Goal: Task Accomplishment & Management: Manage account settings

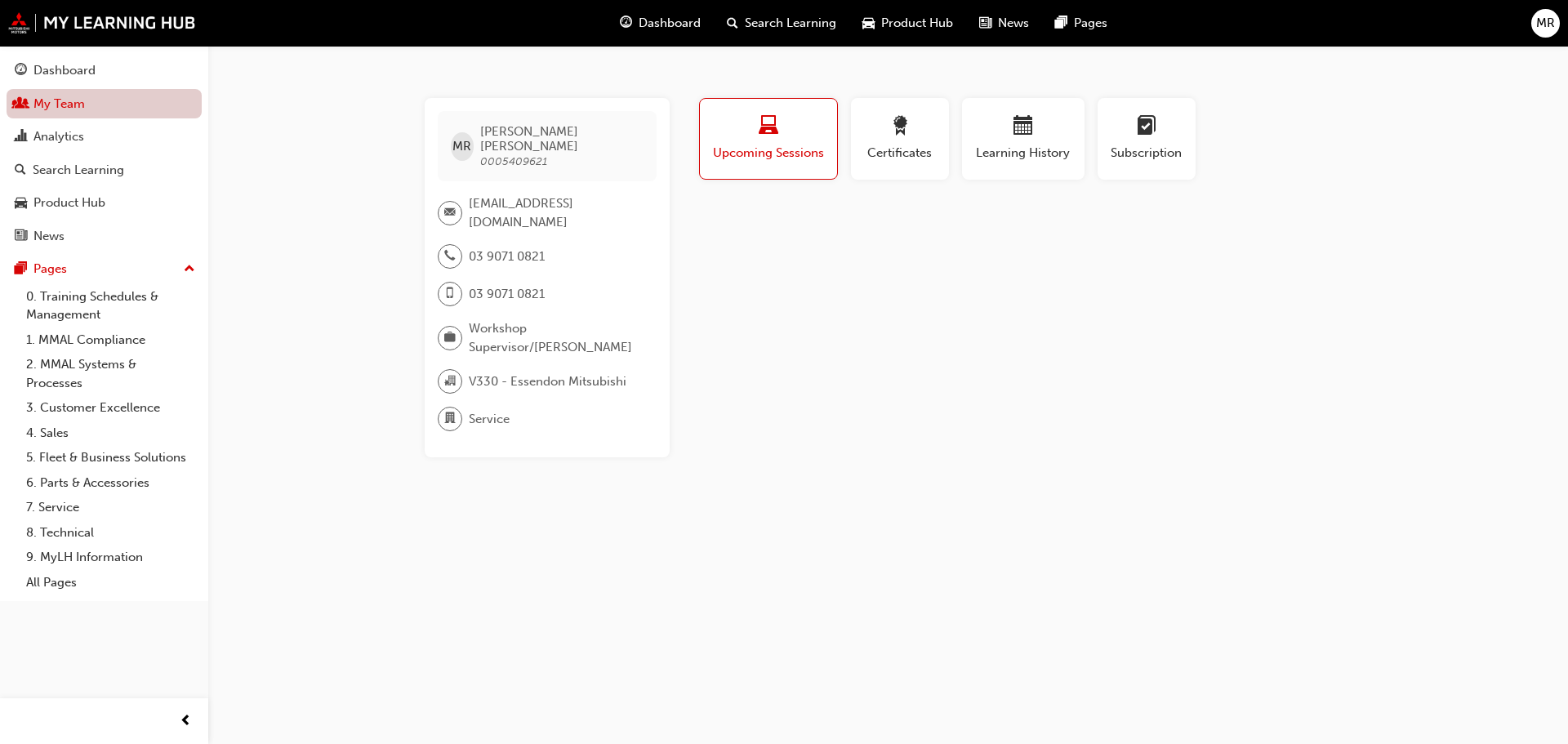
click at [148, 100] on link "My Team" at bounding box center [104, 104] width 195 height 31
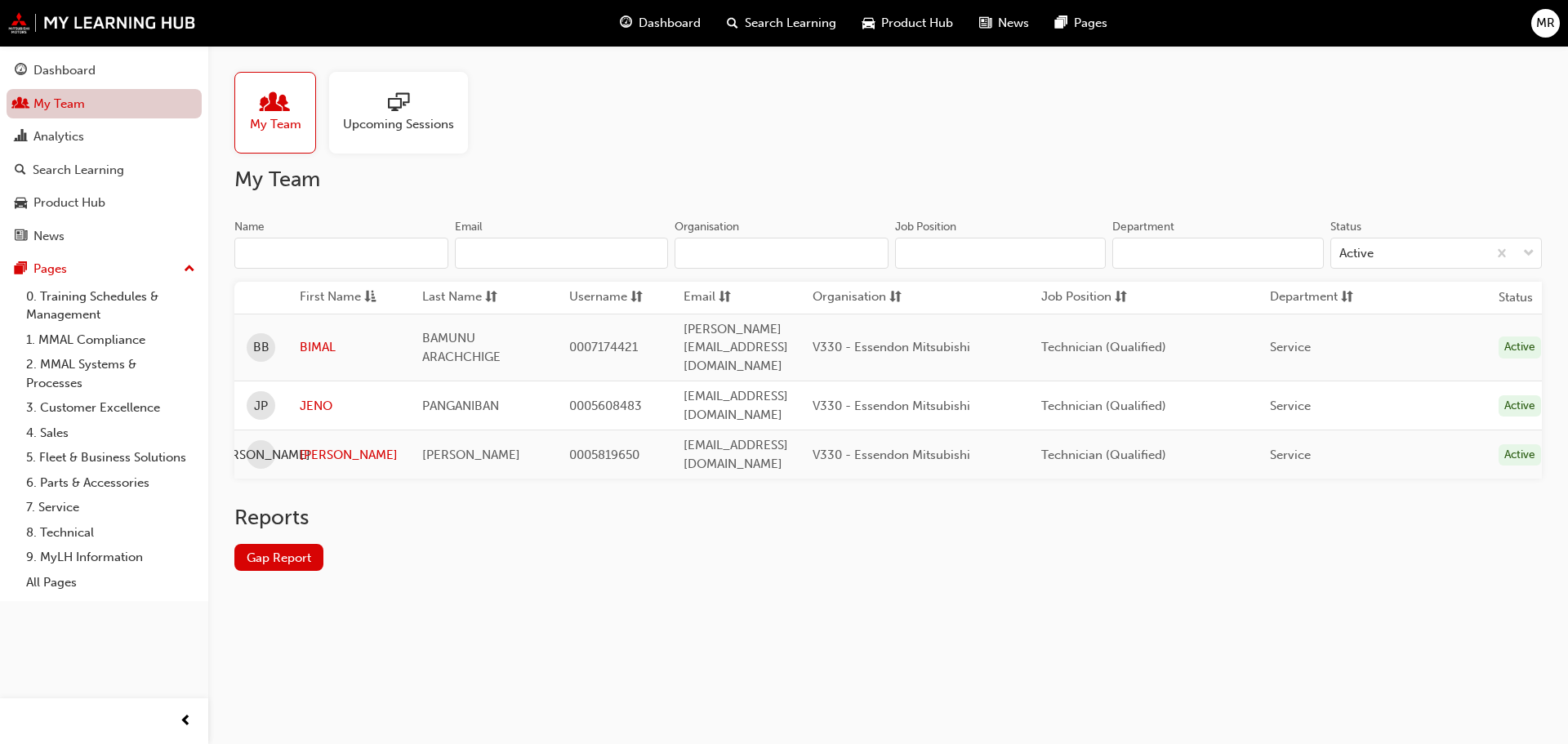
click at [118, 109] on link "My Team" at bounding box center [104, 104] width 195 height 31
click at [446, 135] on div "Upcoming Sessions" at bounding box center [398, 112] width 139 height 81
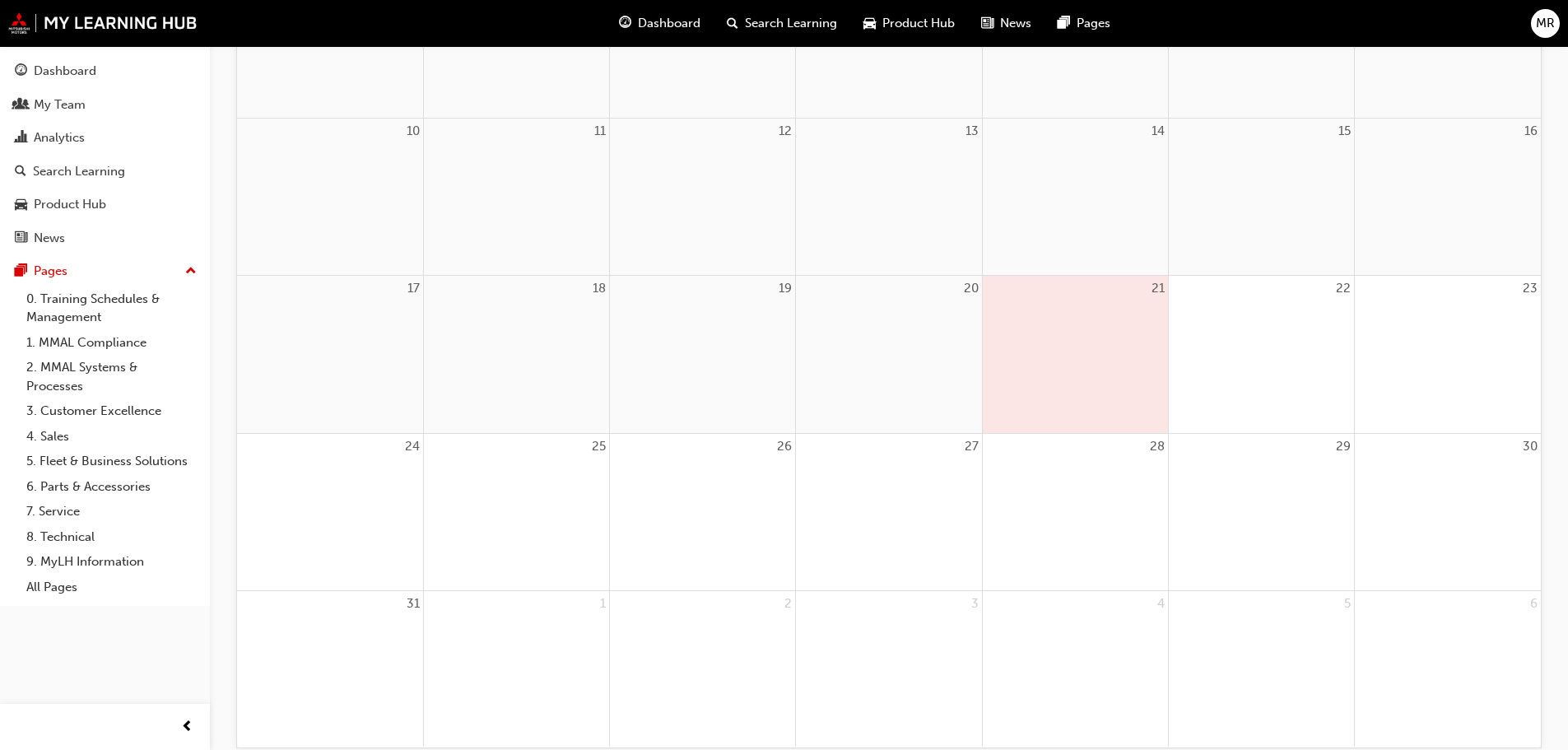
scroll to position [494, 0]
click at [1094, 363] on div "21" at bounding box center [1076, 348] width 185 height 156
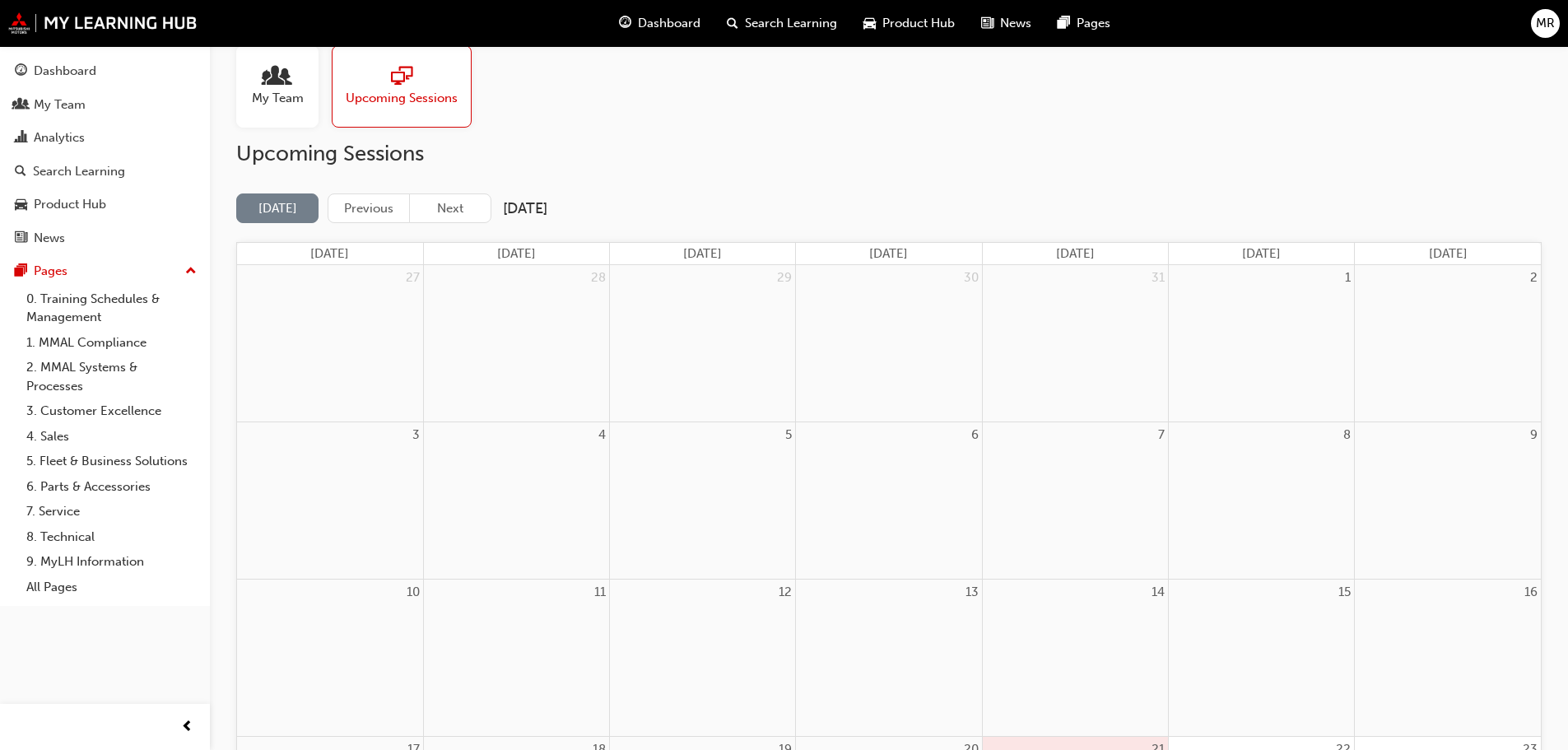
scroll to position [0, 0]
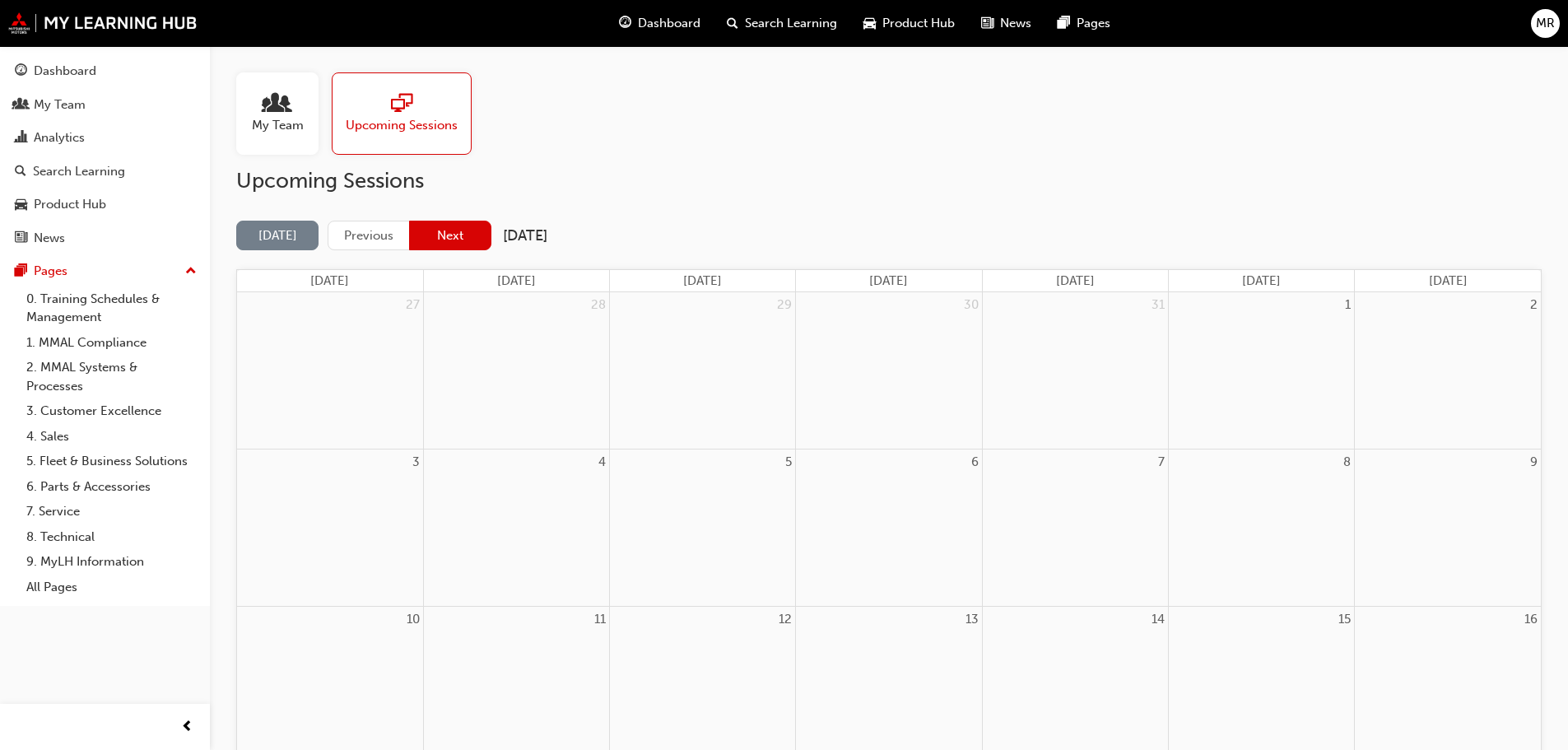
click at [445, 239] on button "Next" at bounding box center [449, 236] width 82 height 31
click at [445, 234] on button "Next" at bounding box center [449, 236] width 82 height 31
click at [382, 227] on button "Previous" at bounding box center [368, 236] width 82 height 31
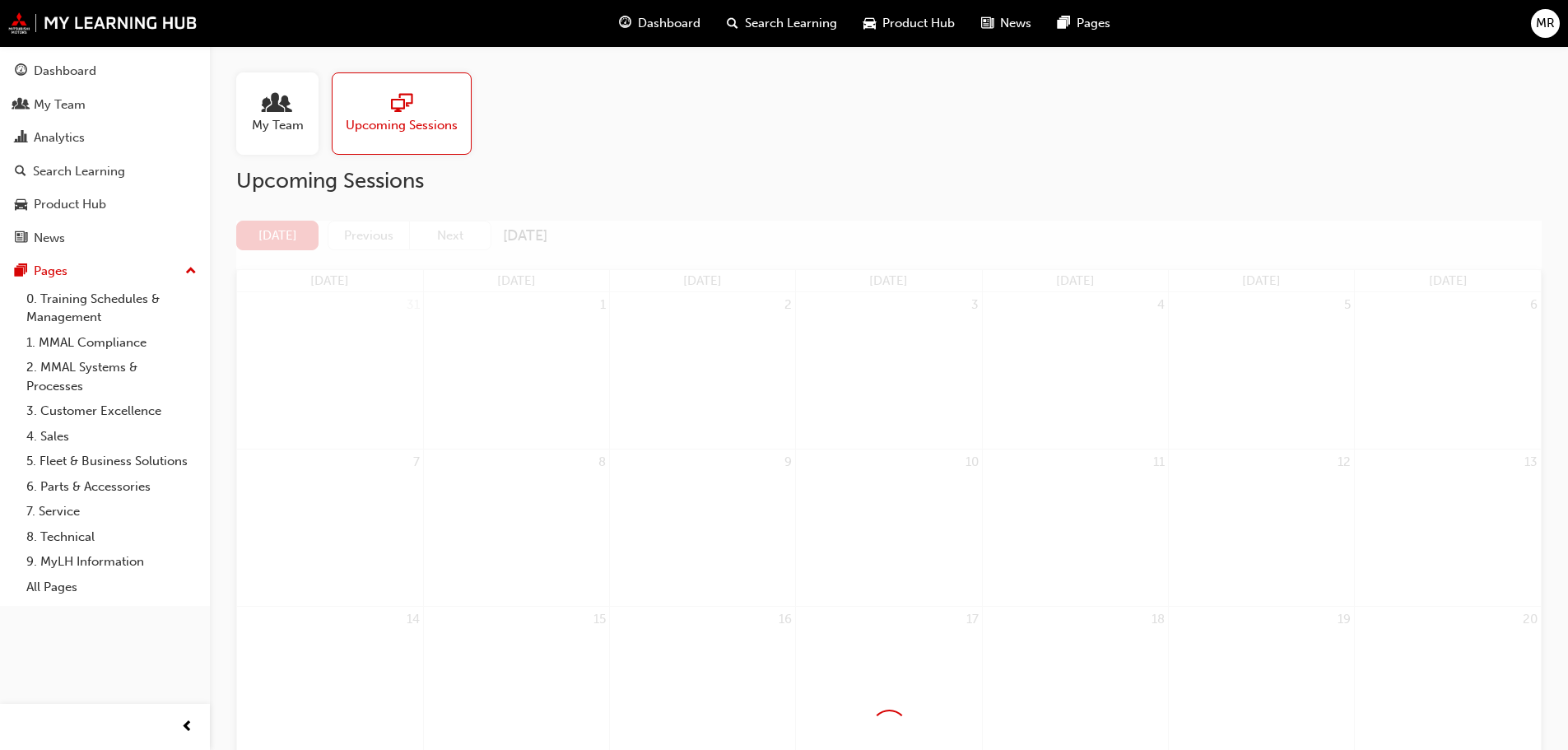
click at [381, 227] on div at bounding box center [889, 729] width 1305 height 1016
click at [276, 127] on span "My Team" at bounding box center [278, 125] width 52 height 19
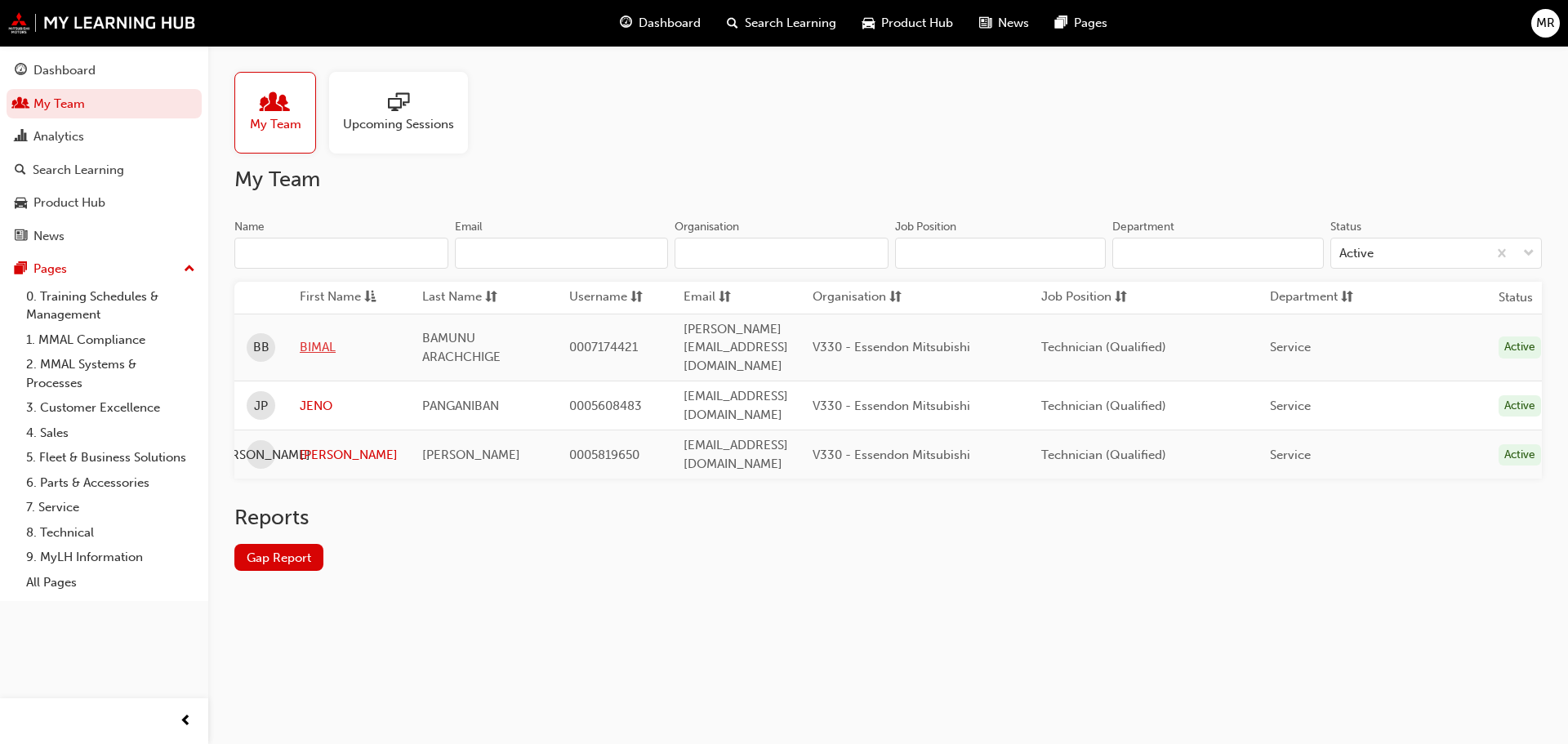
click at [323, 339] on link "BIMAL" at bounding box center [348, 348] width 98 height 19
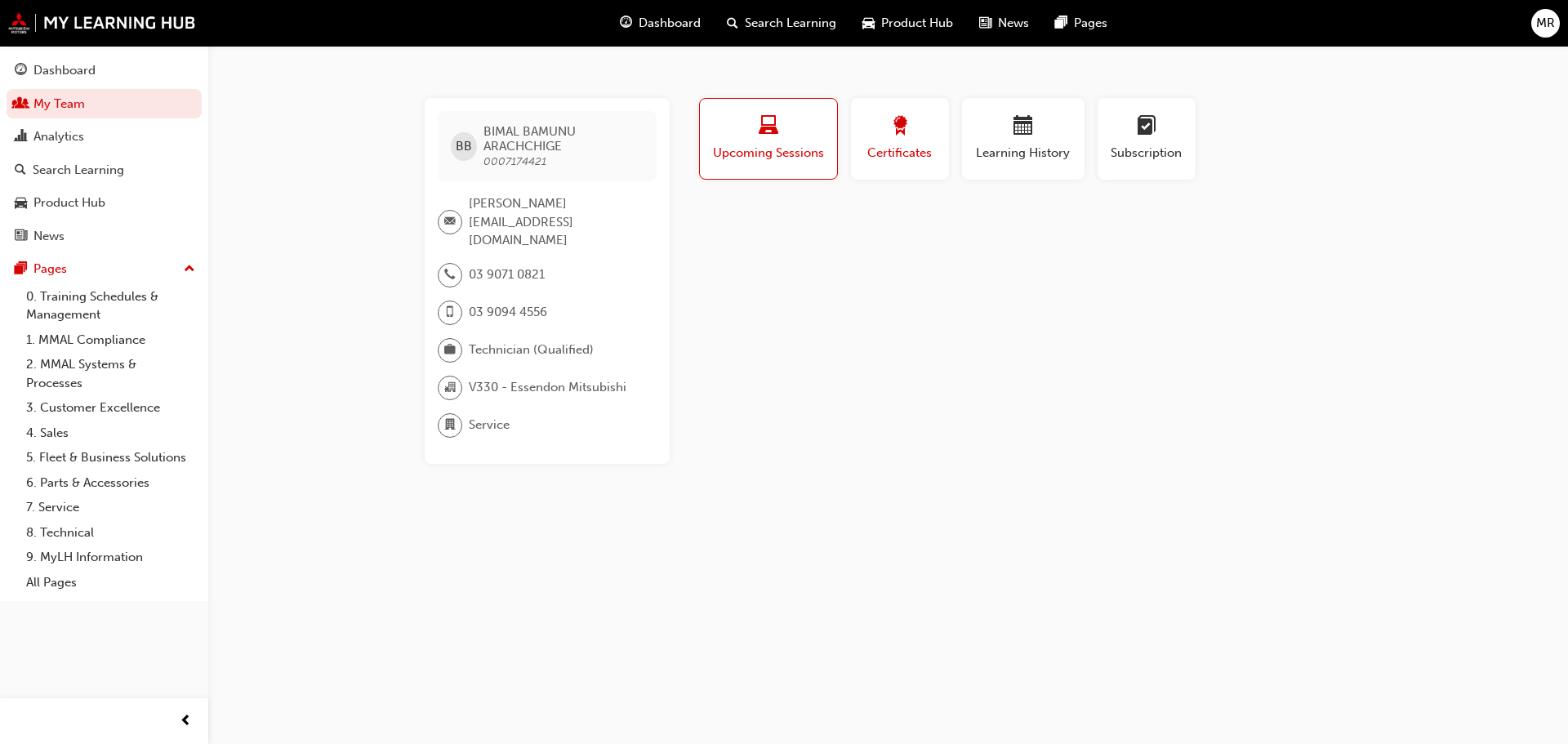
click at [914, 155] on span "Certificates" at bounding box center [900, 153] width 74 height 19
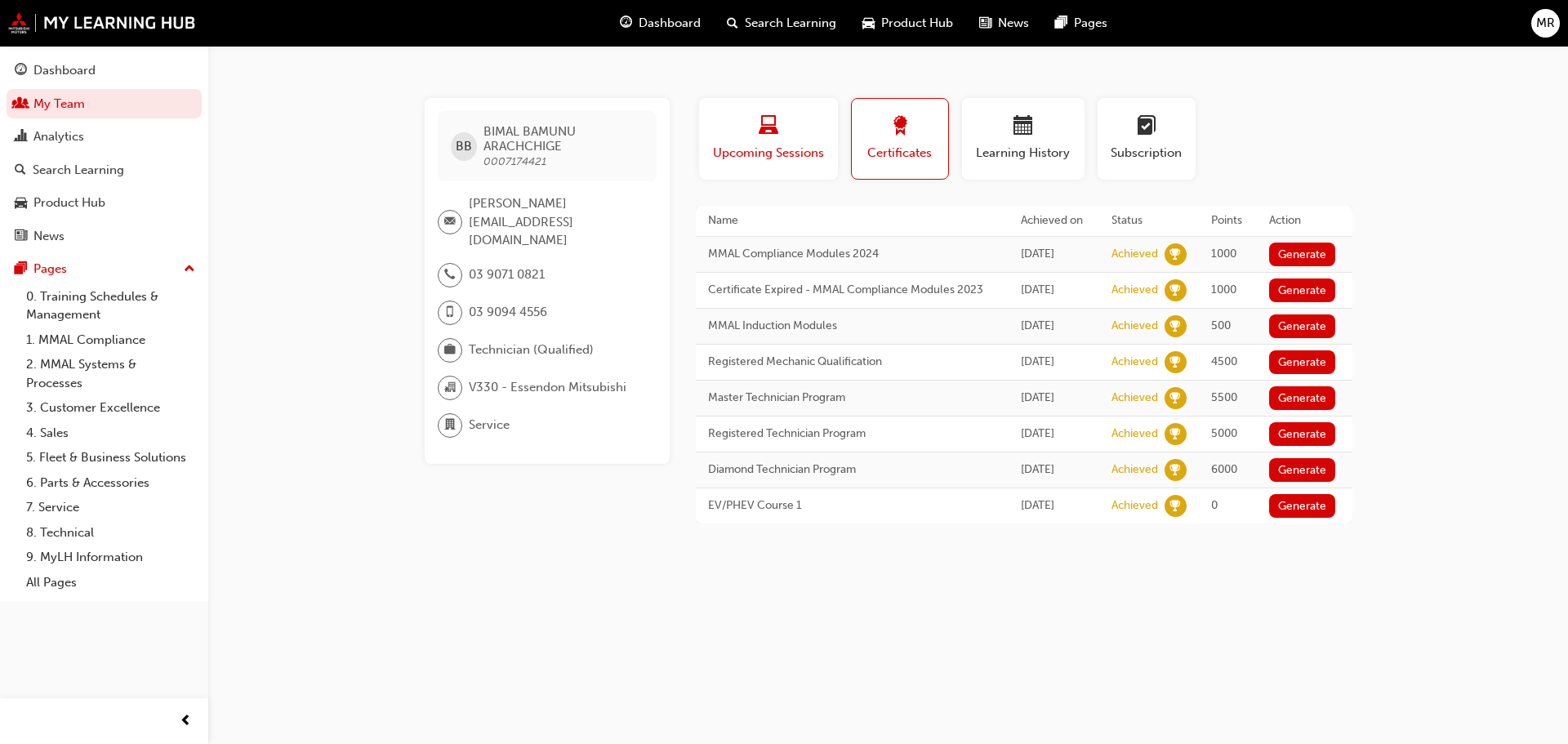
click at [751, 129] on div "button" at bounding box center [769, 128] width 115 height 25
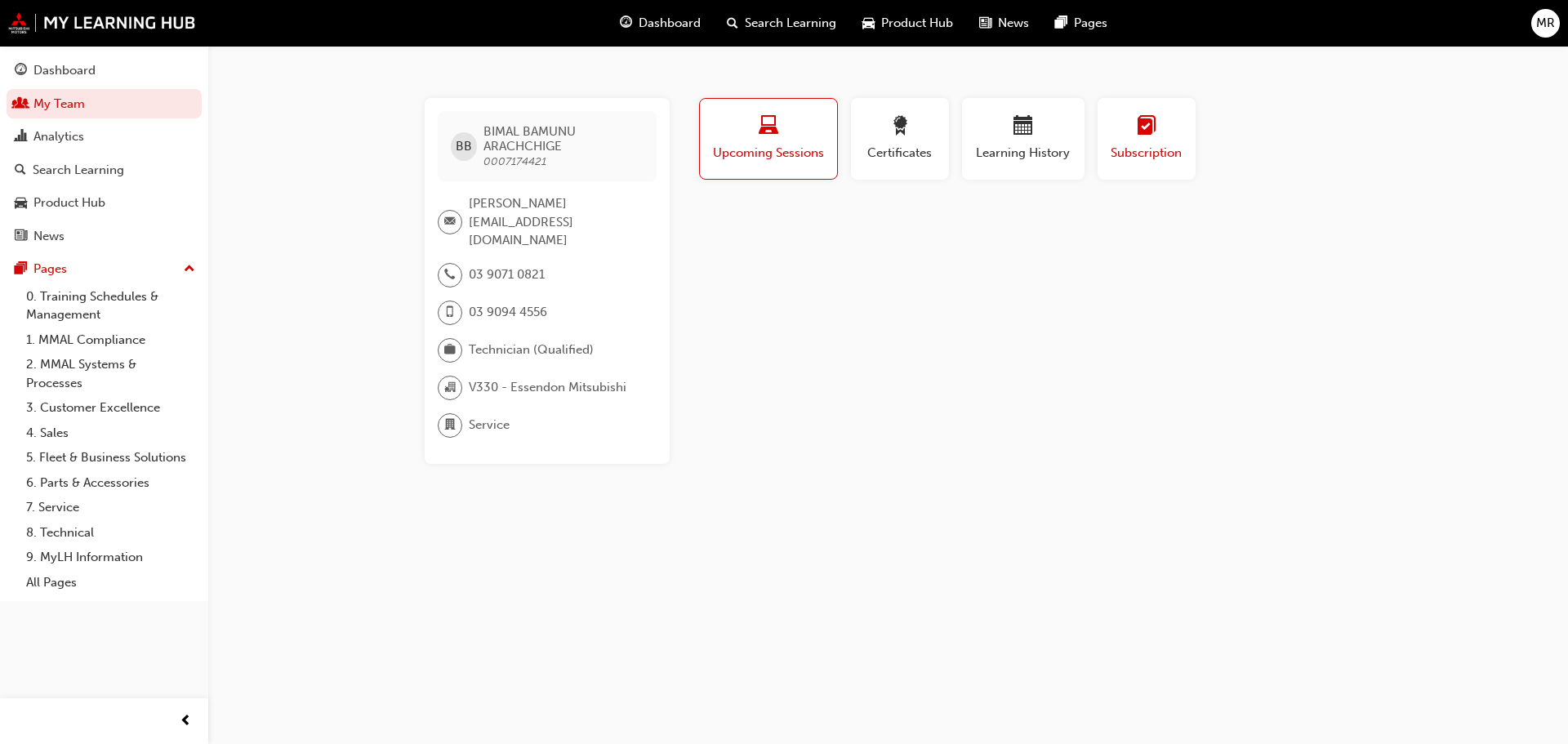
click at [1124, 134] on div "button" at bounding box center [1146, 128] width 74 height 25
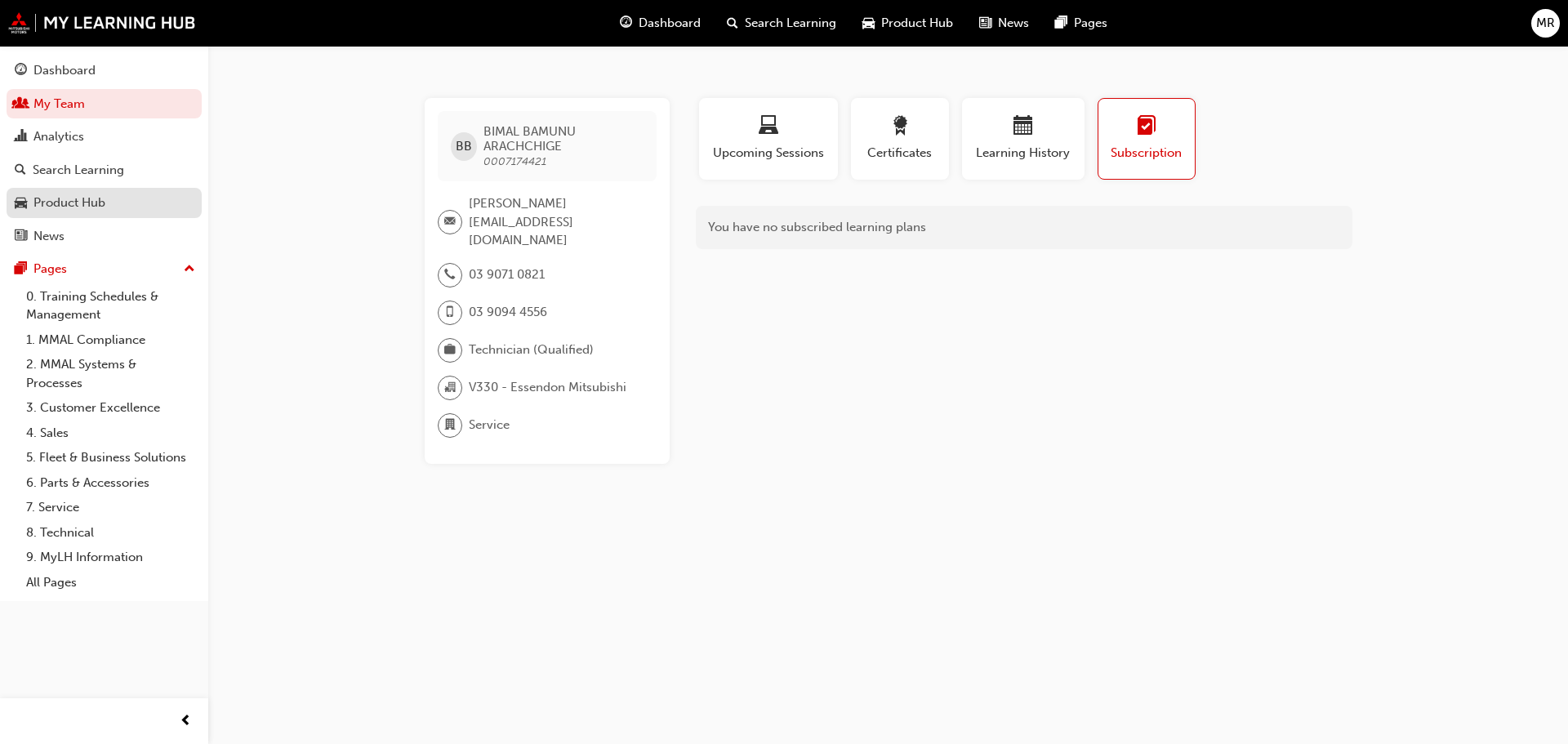
click at [129, 195] on div "Product Hub" at bounding box center [103, 203] width 179 height 20
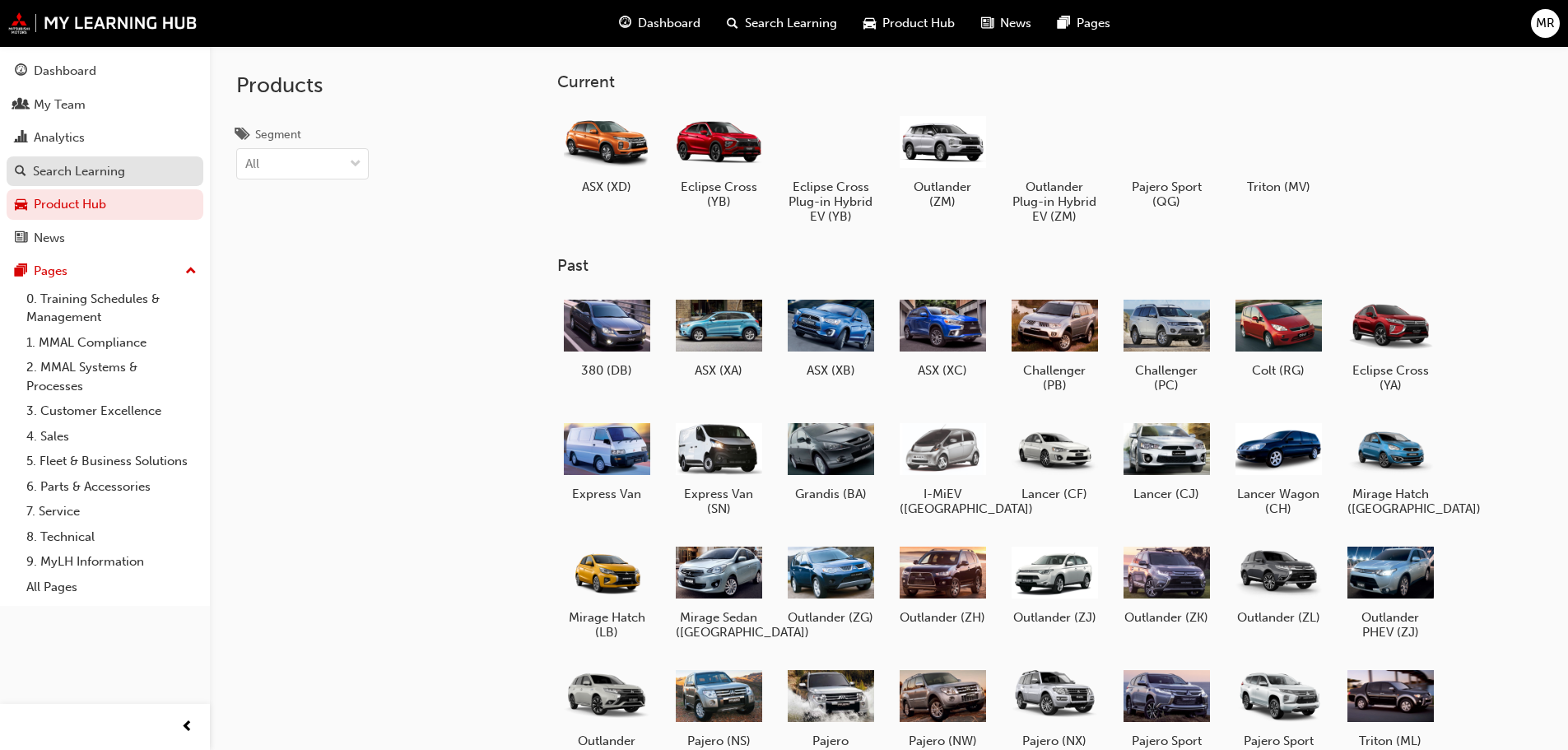
click at [106, 177] on div "Search Learning" at bounding box center [79, 172] width 93 height 19
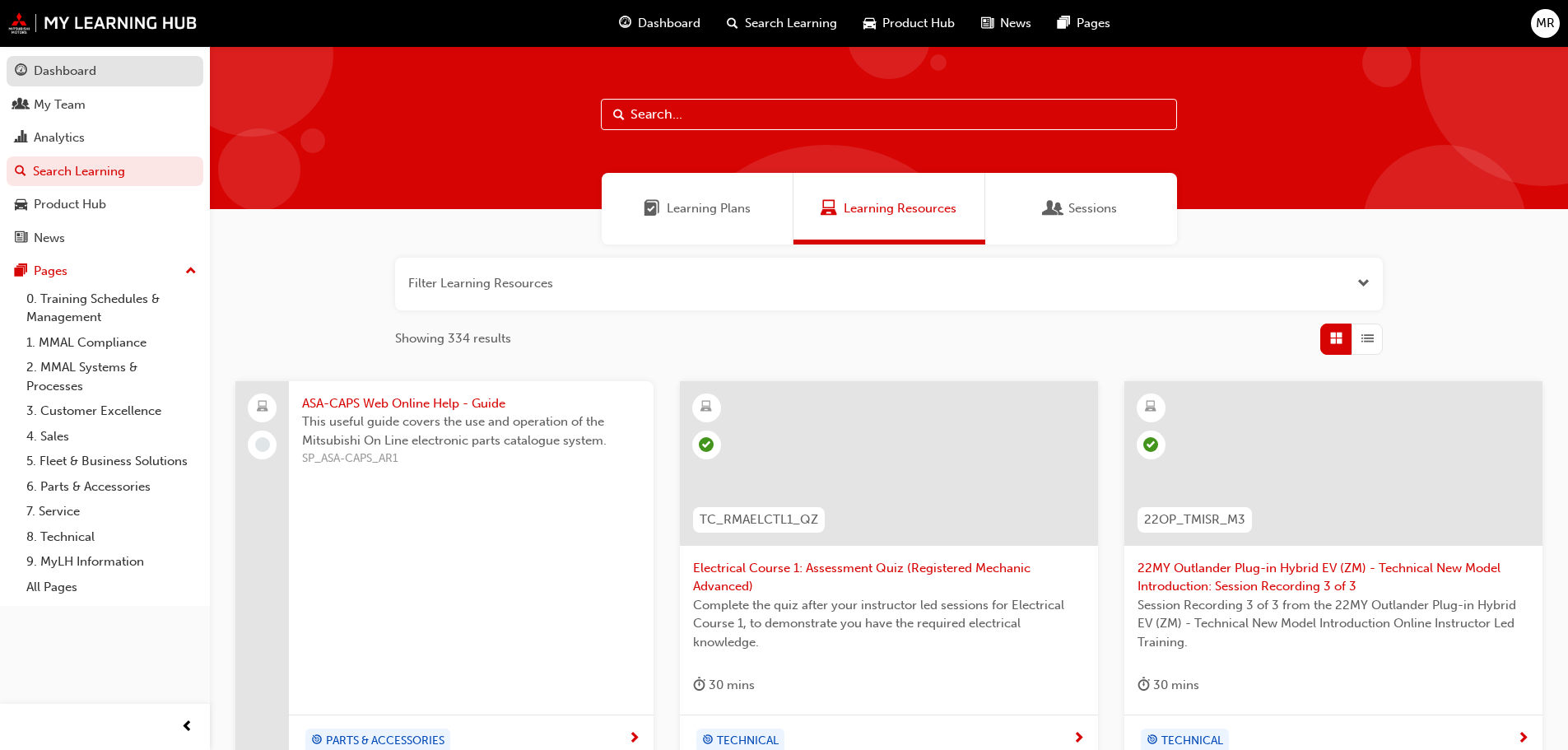
click at [95, 65] on div "Dashboard" at bounding box center [65, 71] width 63 height 19
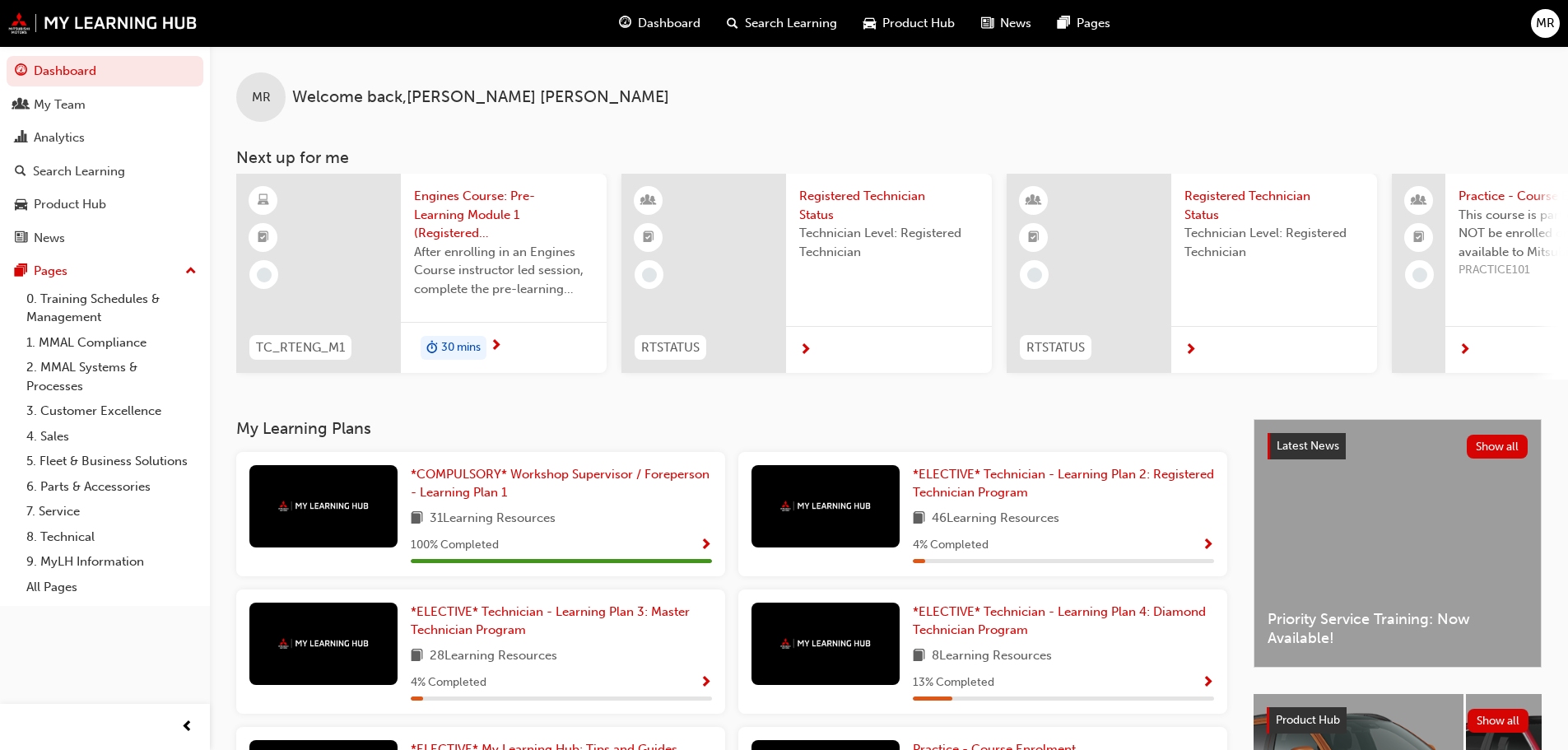
click at [656, 38] on div "Dashboard" at bounding box center [659, 23] width 108 height 34
click at [655, 16] on span "Dashboard" at bounding box center [669, 24] width 63 height 19
click at [633, 16] on div "Dashboard" at bounding box center [659, 23] width 108 height 34
click at [96, 59] on link "Dashboard" at bounding box center [105, 71] width 197 height 31
click at [108, 110] on div "My Team" at bounding box center [104, 104] width 180 height 20
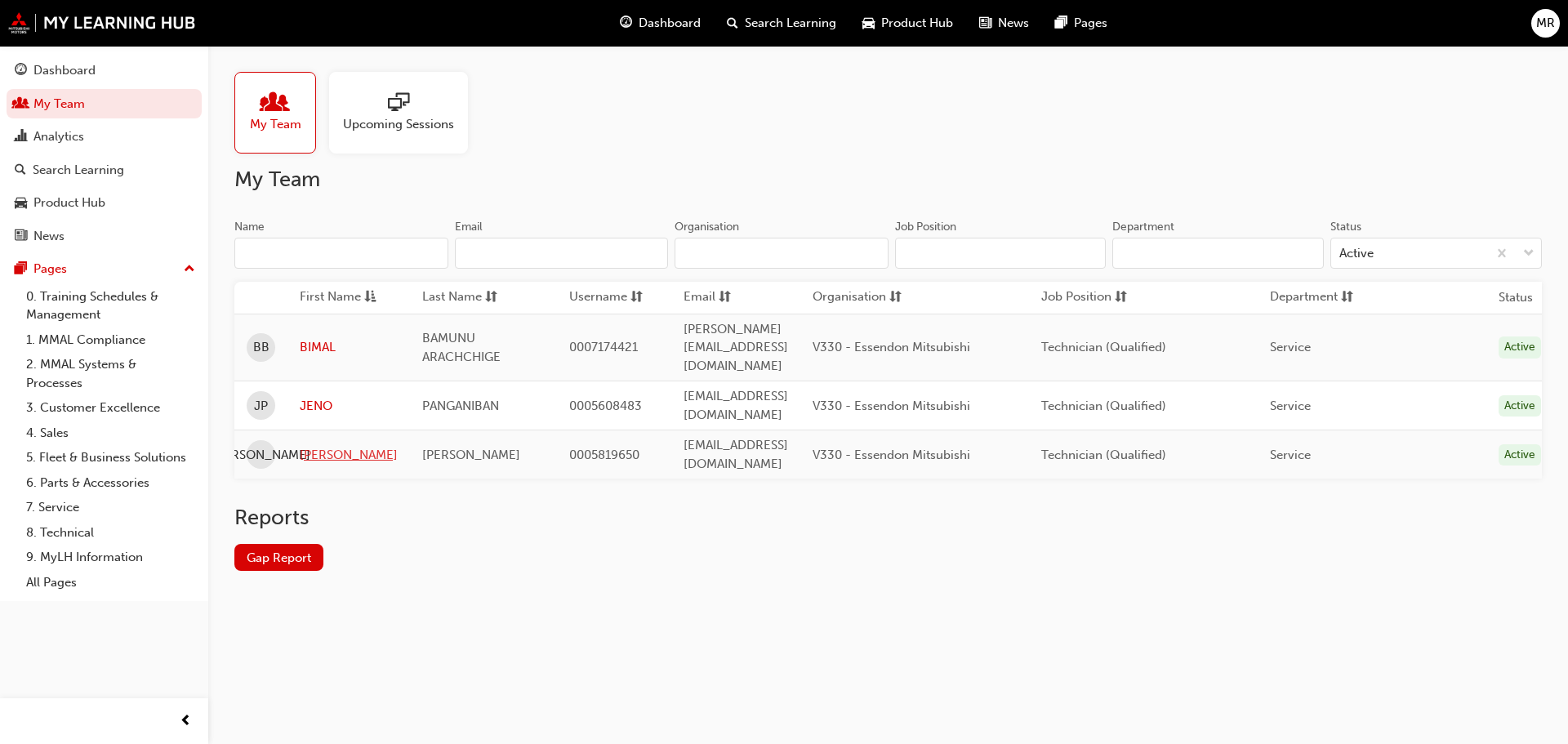
click at [317, 446] on link "[PERSON_NAME]" at bounding box center [348, 455] width 98 height 19
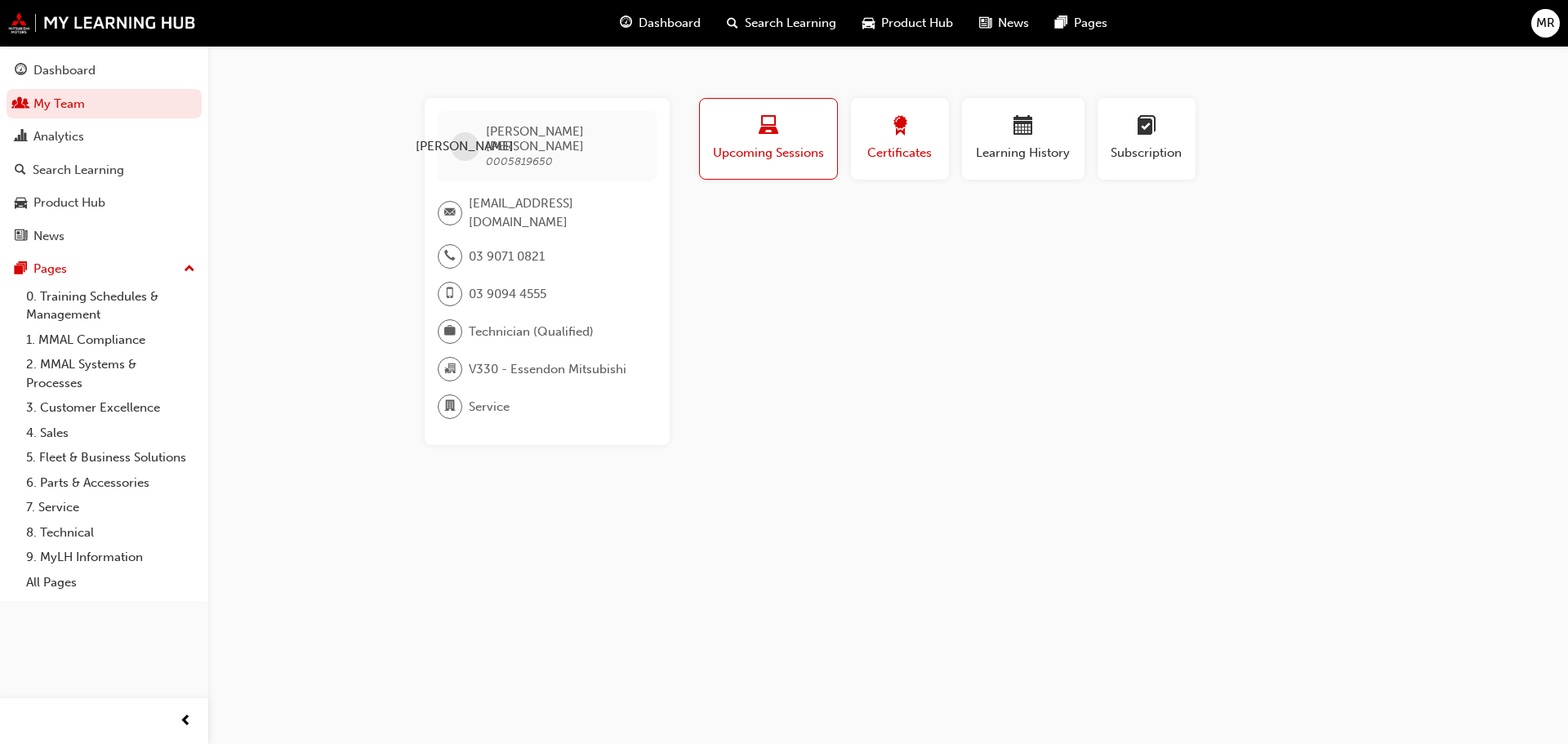
click at [920, 148] on span "Certificates" at bounding box center [900, 153] width 74 height 19
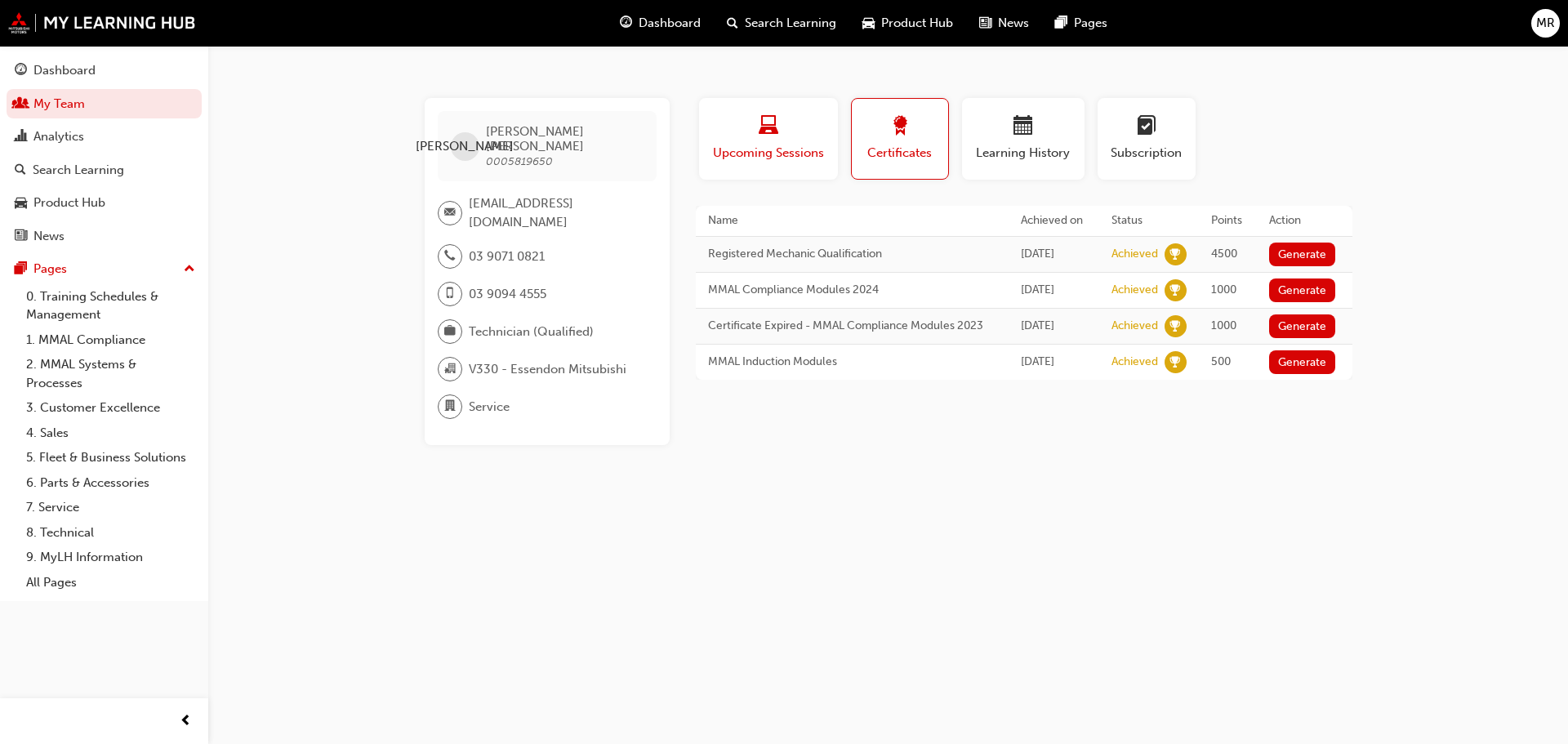
click at [808, 146] on span "Upcoming Sessions" at bounding box center [769, 153] width 115 height 19
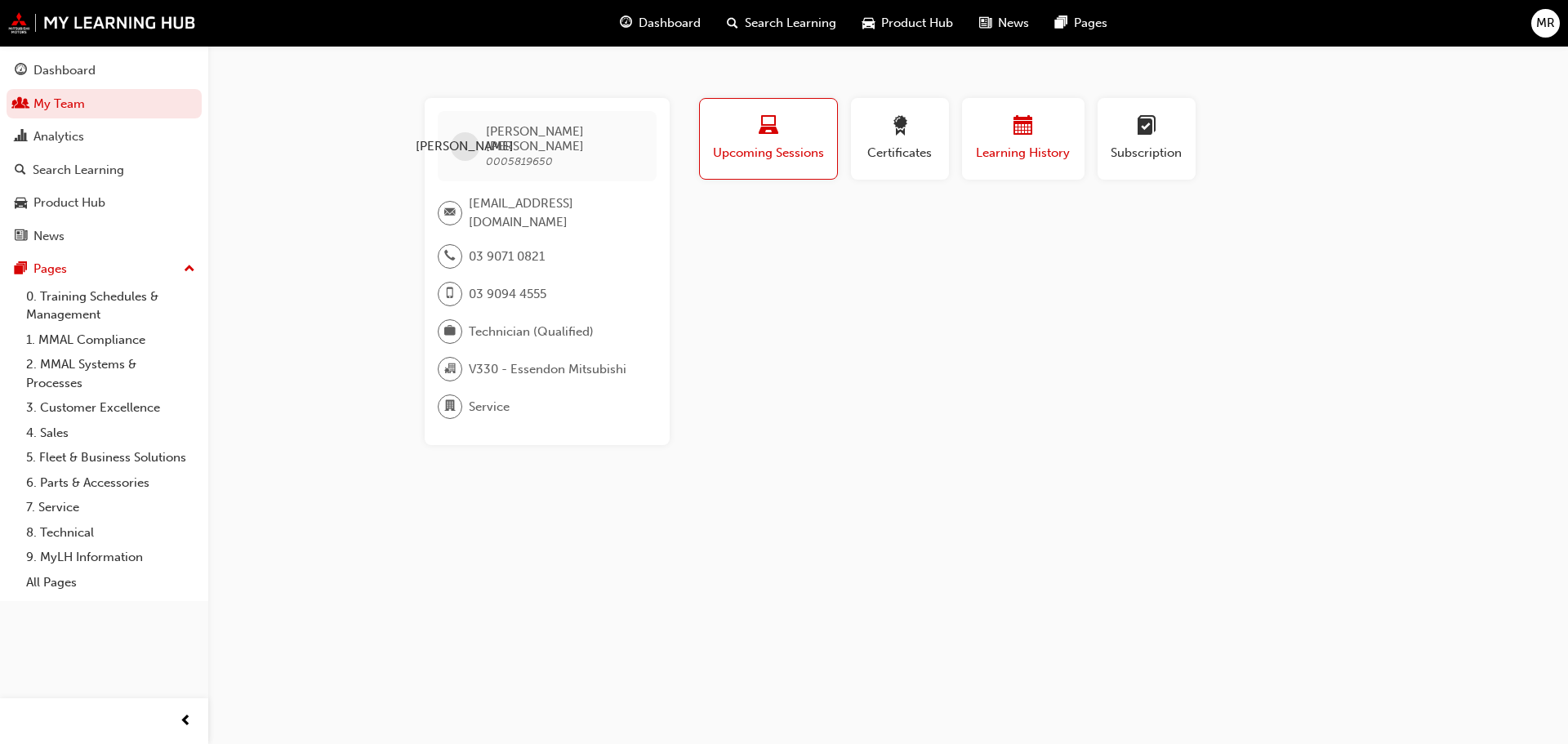
click at [1022, 140] on div "button" at bounding box center [1023, 128] width 98 height 25
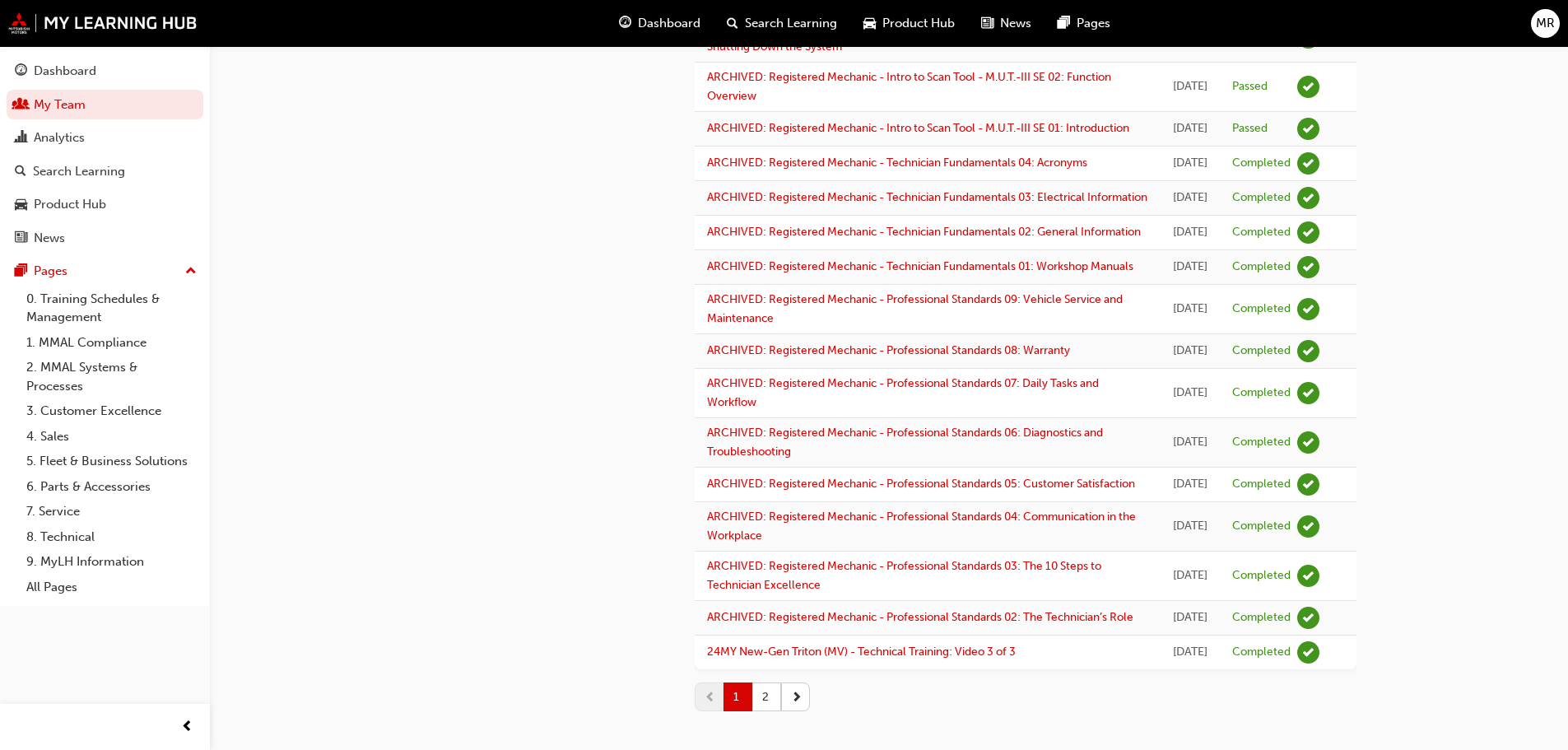
scroll to position [1282, 0]
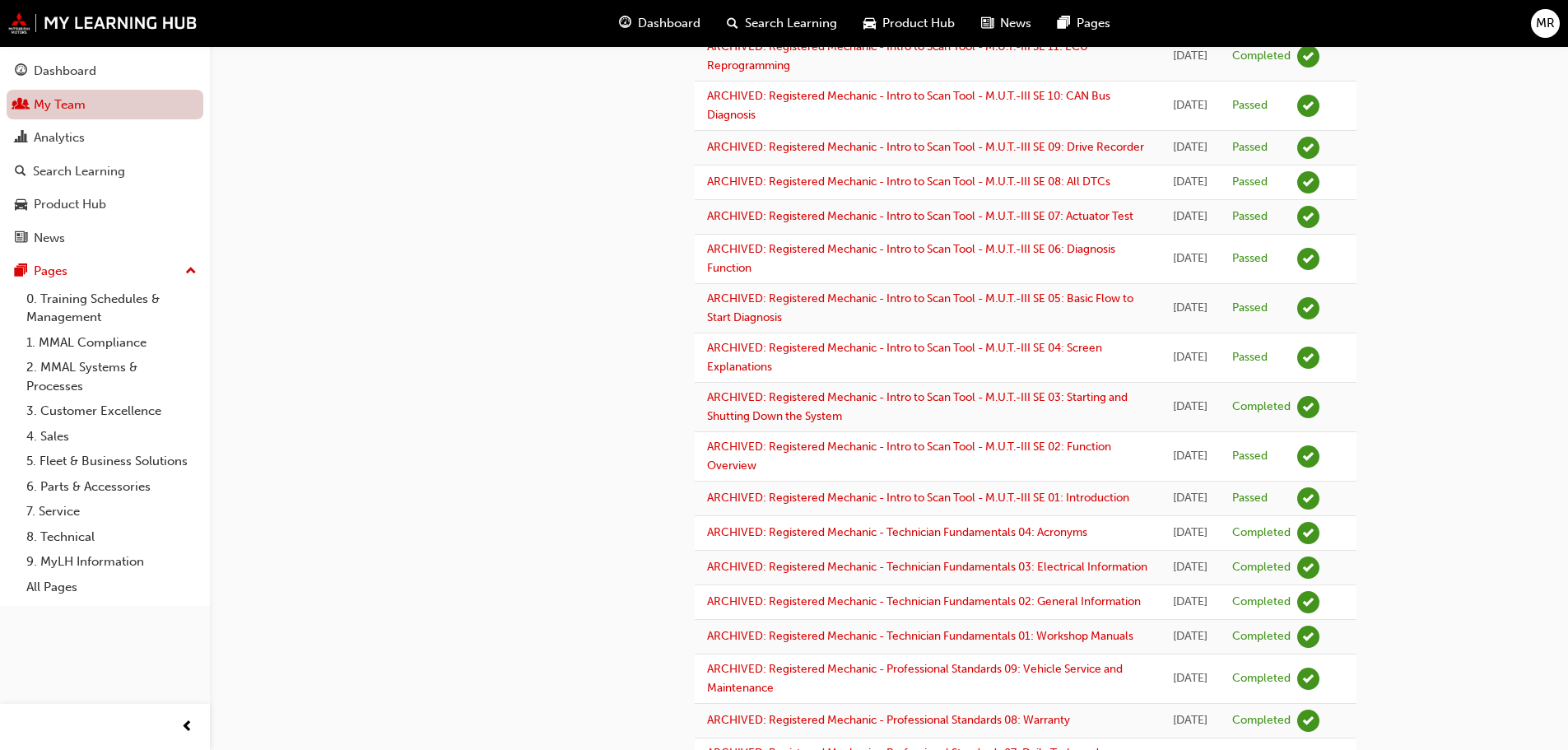
click at [100, 103] on link "My Team" at bounding box center [105, 105] width 197 height 31
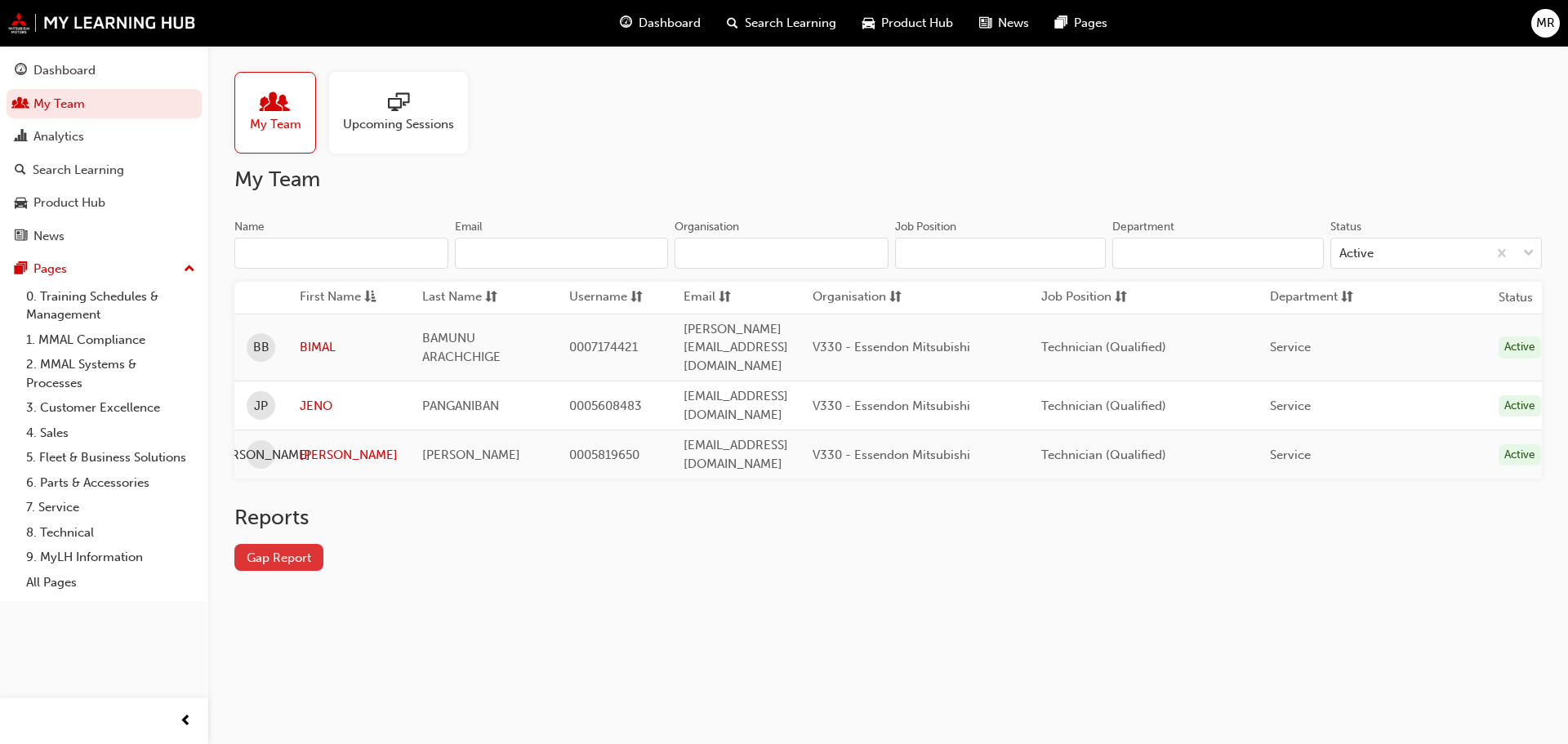
click at [268, 544] on link "Gap Report" at bounding box center [278, 558] width 89 height 27
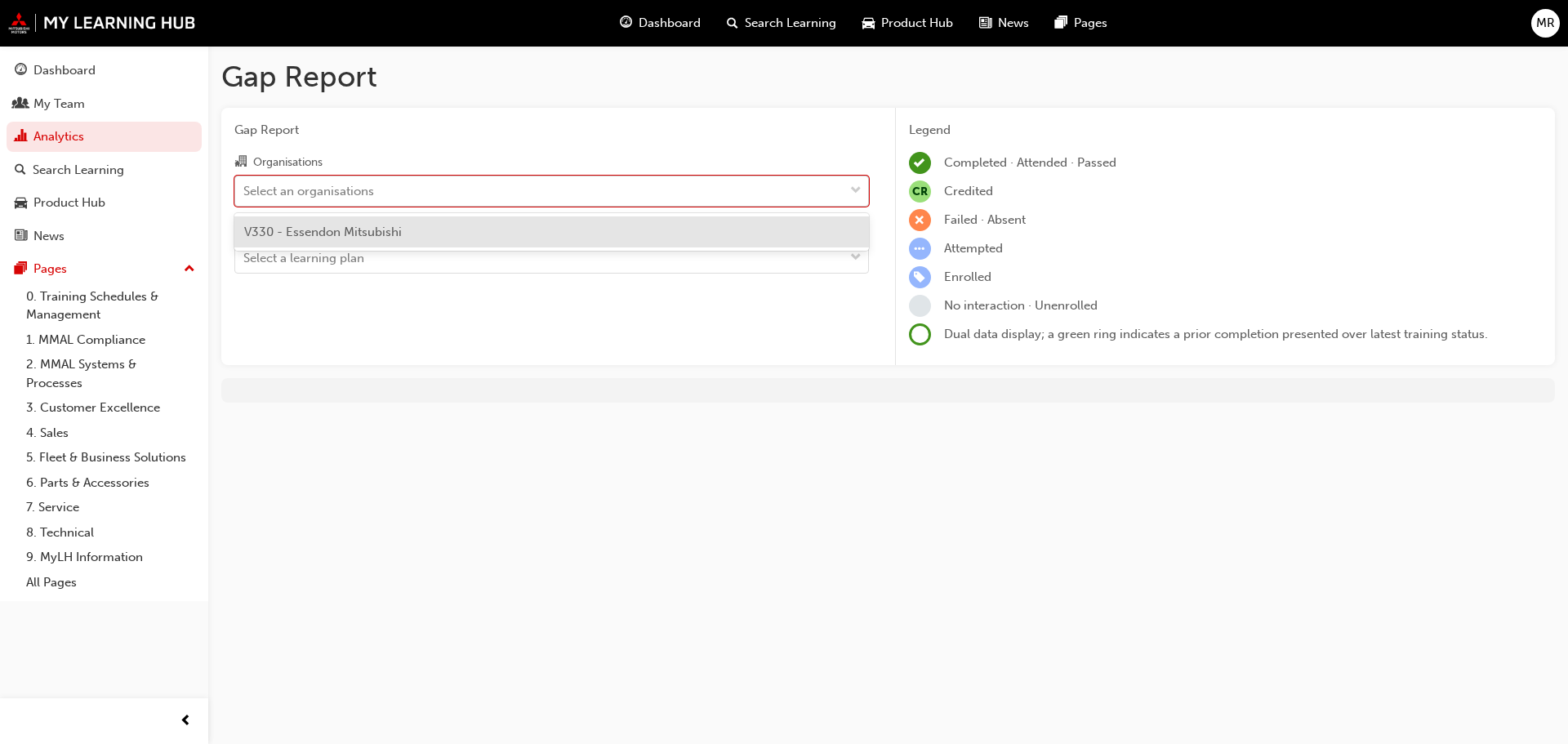
click at [501, 195] on div "Select an organisations" at bounding box center [539, 190] width 608 height 29
click at [245, 195] on input "Organisations option V330 - Essendon Mitsubishi focused, 1 of 1. 1 result avail…" at bounding box center [244, 189] width 2 height 14
click at [458, 227] on div "V330 - Essendon Mitsubishi" at bounding box center [552, 231] width 635 height 32
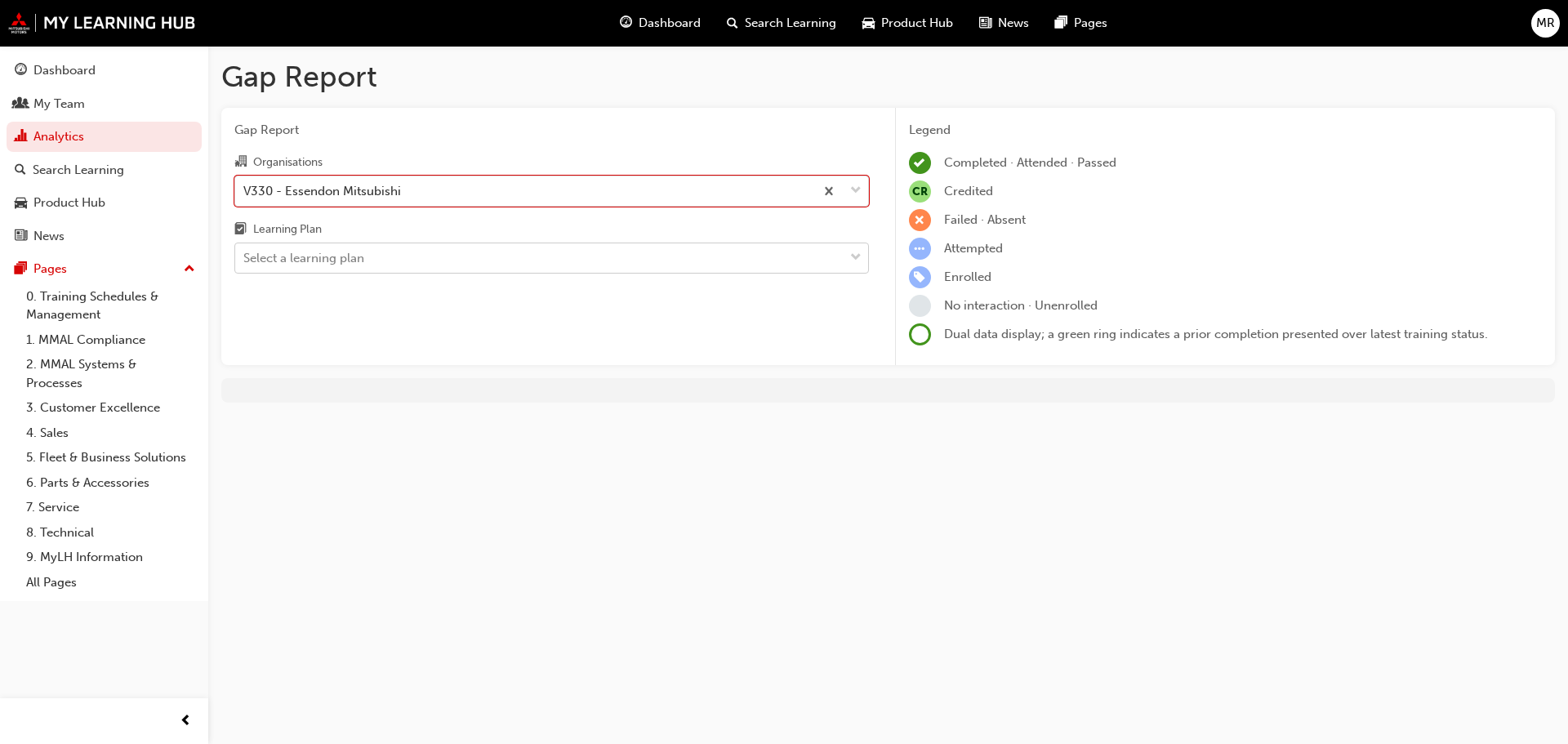
click at [456, 257] on div "Select a learning plan" at bounding box center [539, 258] width 608 height 29
click at [245, 257] on input "Learning Plan Select a learning plan" at bounding box center [244, 257] width 2 height 14
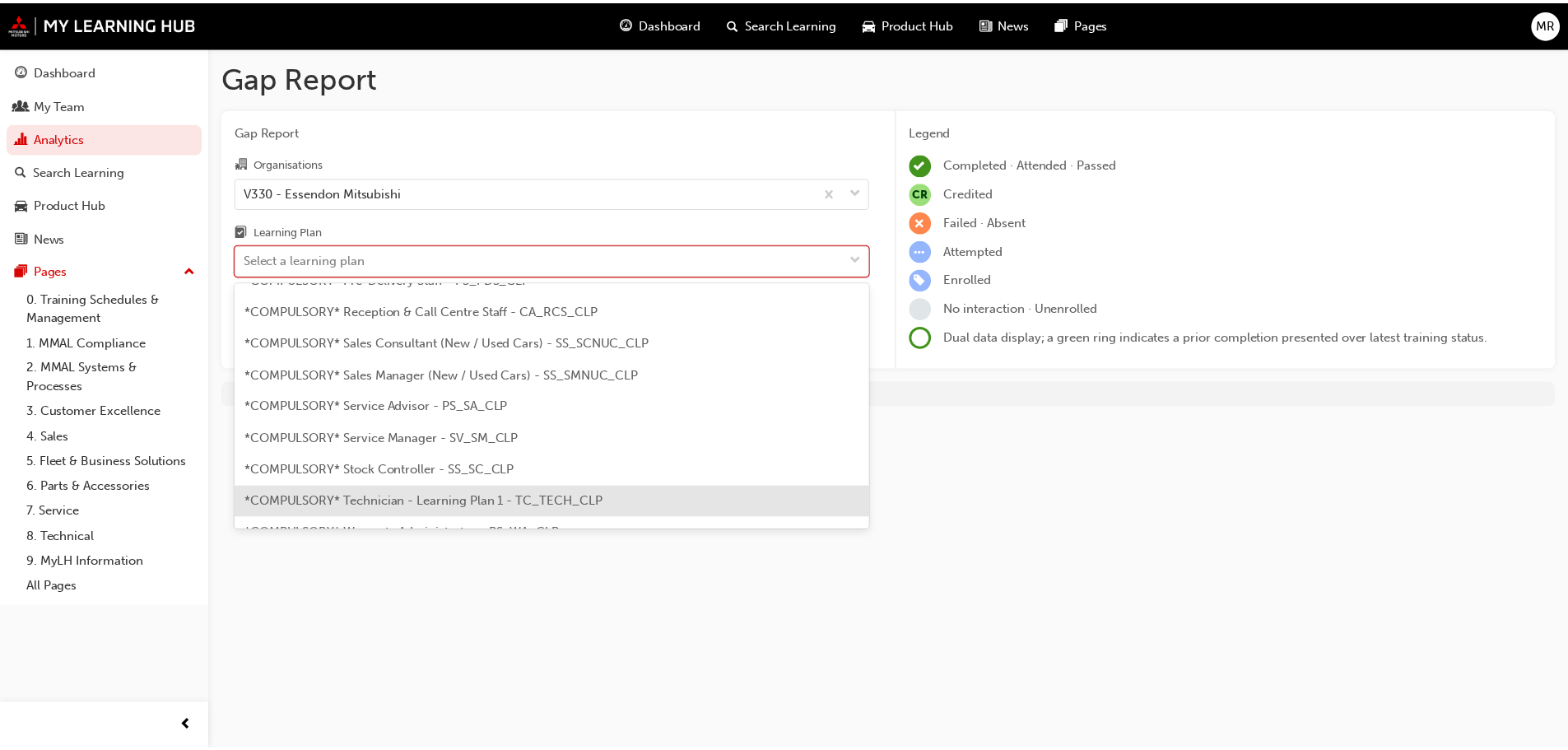
scroll to position [494, 0]
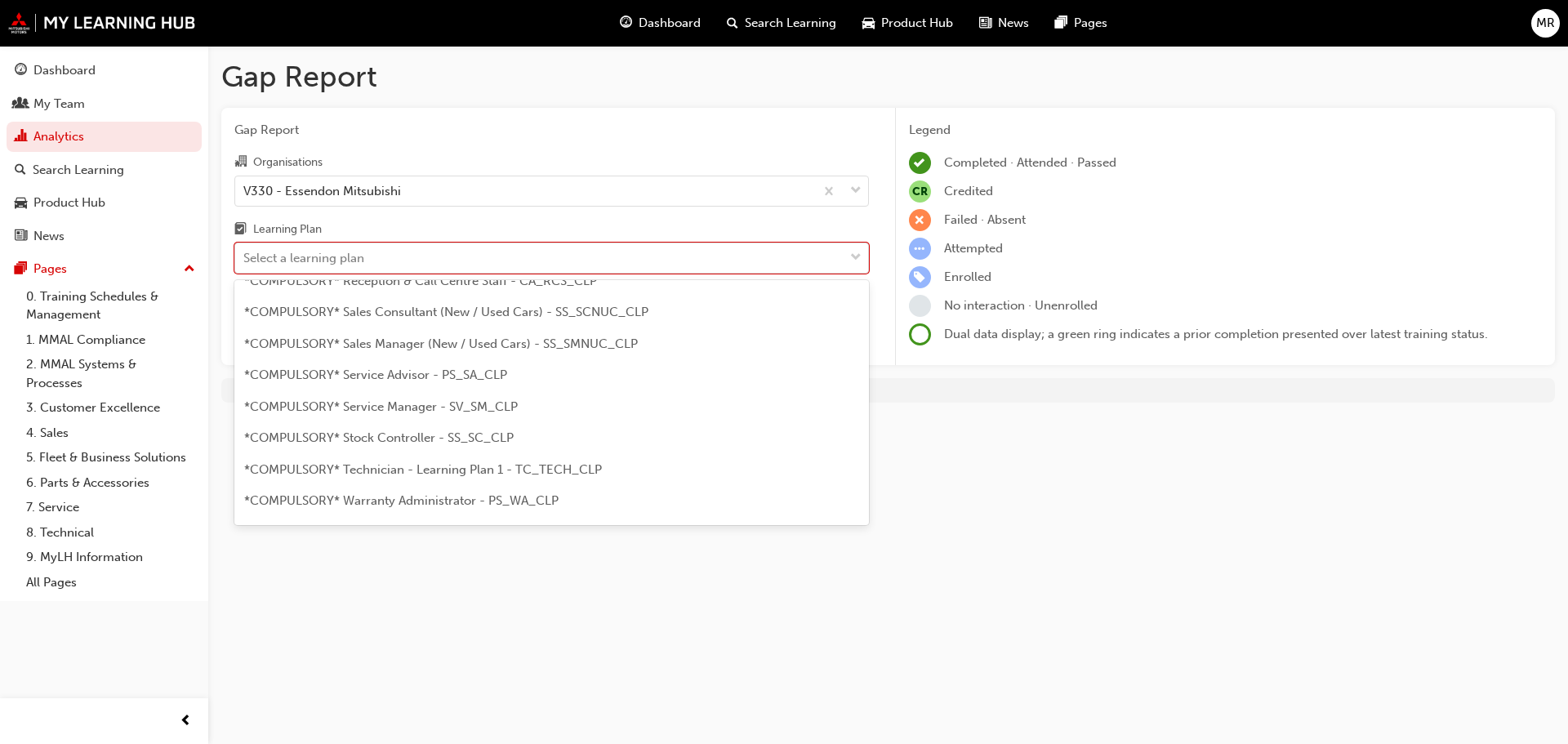
click at [558, 466] on span "*COMPULSORY* Technician - Learning Plan 1 - TC_TECH_CLP" at bounding box center [423, 469] width 358 height 14
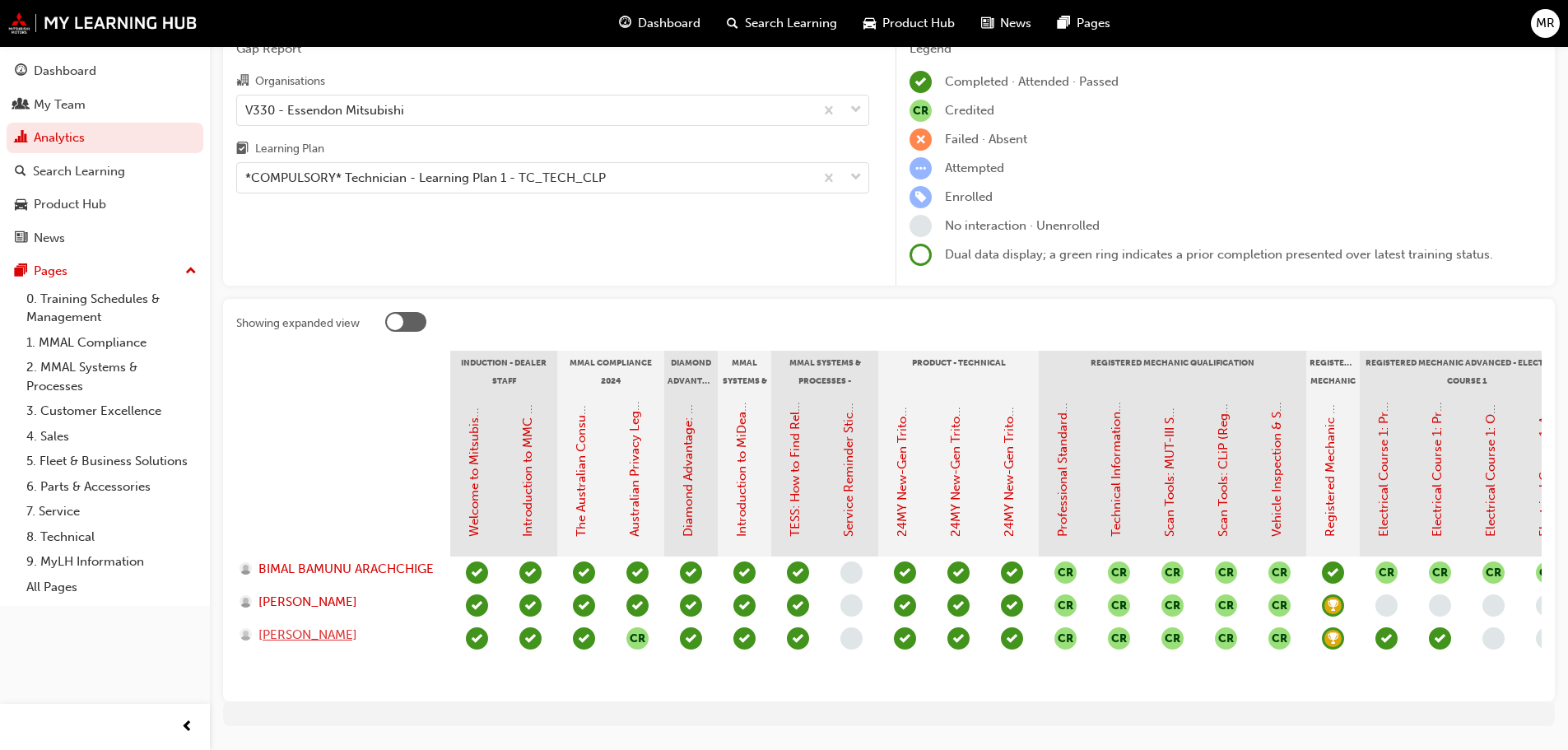
click at [306, 640] on span "[PERSON_NAME]" at bounding box center [307, 635] width 98 height 19
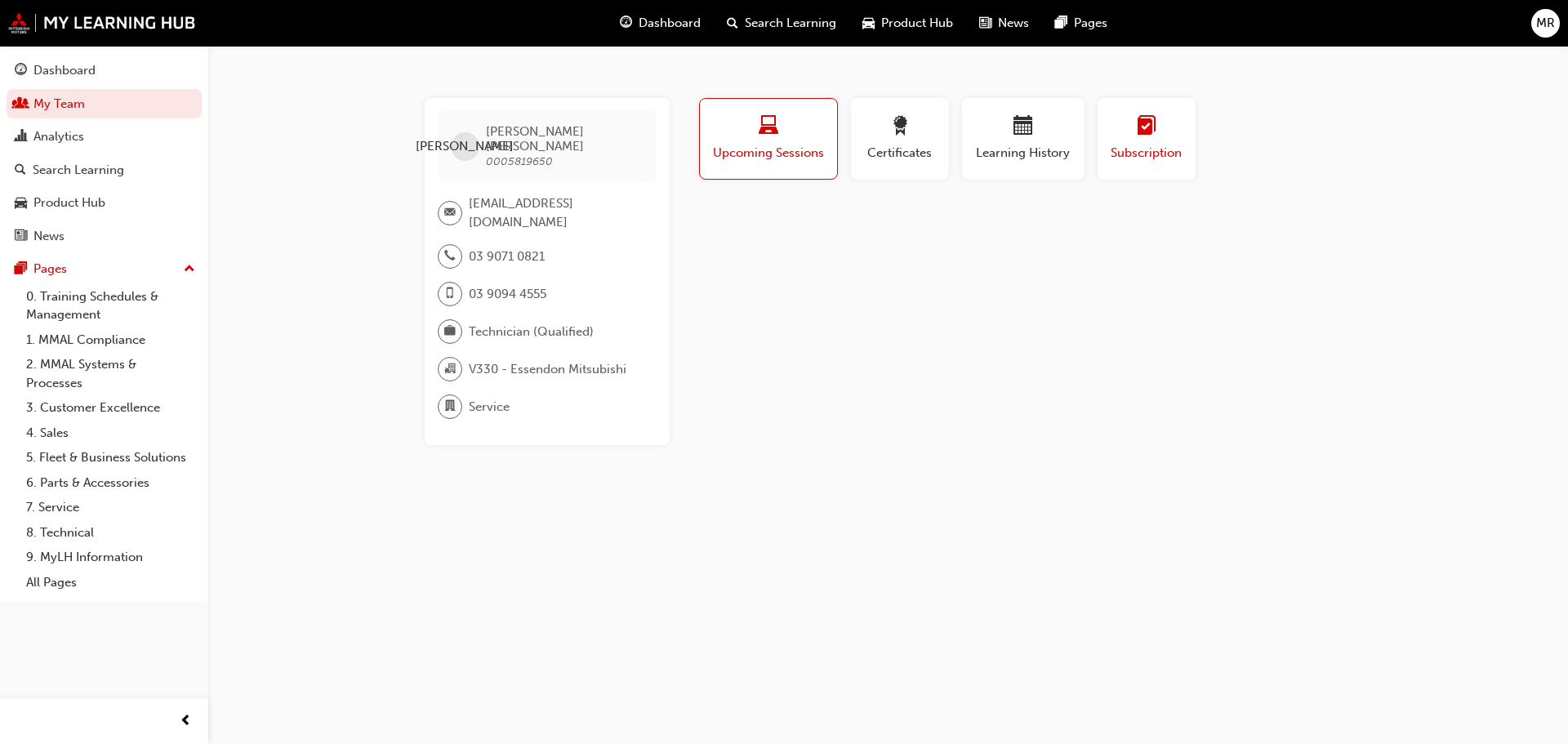
click at [1167, 132] on div "button" at bounding box center [1146, 128] width 74 height 25
